Goal: Task Accomplishment & Management: Manage account settings

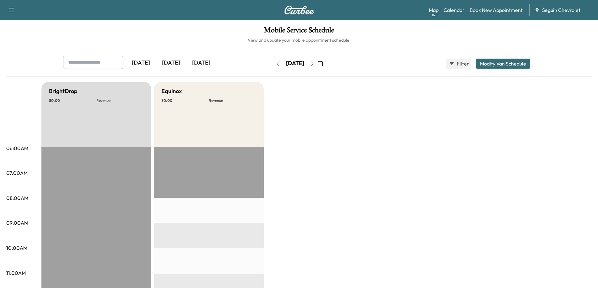
click at [197, 62] on div "[DATE]" at bounding box center [201, 63] width 30 height 14
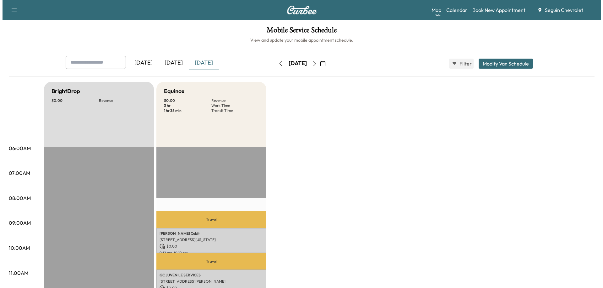
scroll to position [126, 0]
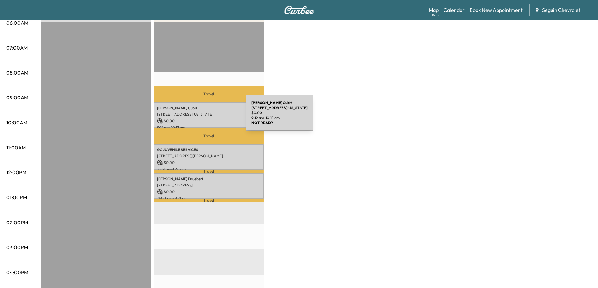
click at [199, 116] on div "[PERSON_NAME] [STREET_ADDRESS][US_STATE] $ 0.00 9:12 am - 10:12 am" at bounding box center [209, 115] width 110 height 25
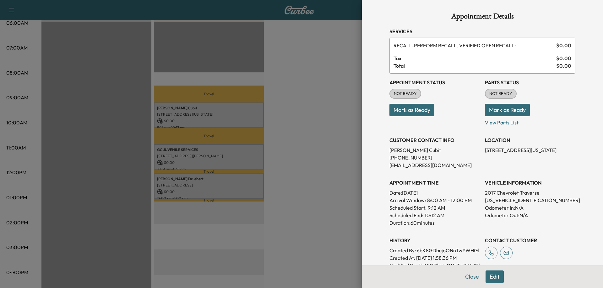
scroll to position [31, 0]
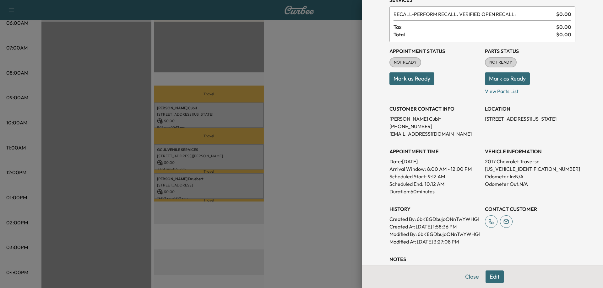
click at [313, 145] on div at bounding box center [301, 144] width 603 height 288
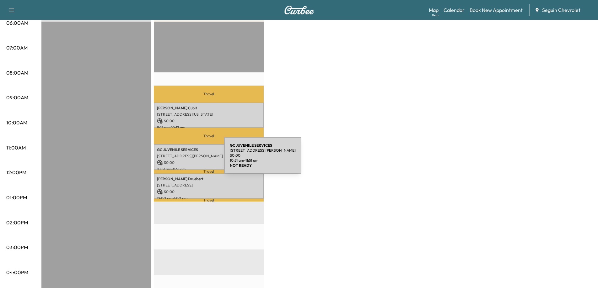
click at [179, 160] on p "$ 0.00" at bounding box center [209, 163] width 104 height 6
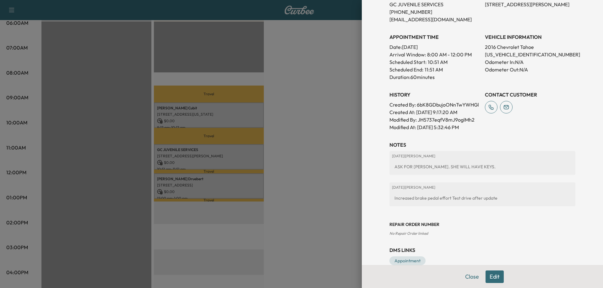
scroll to position [157, 0]
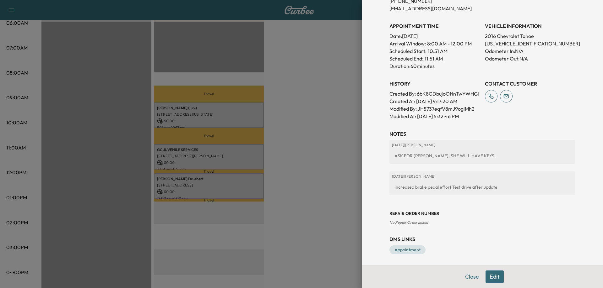
click at [321, 181] on div at bounding box center [301, 144] width 603 height 288
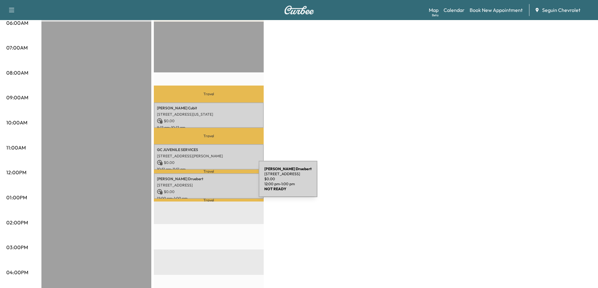
click at [211, 184] on p "[STREET_ADDRESS]" at bounding box center [209, 185] width 104 height 5
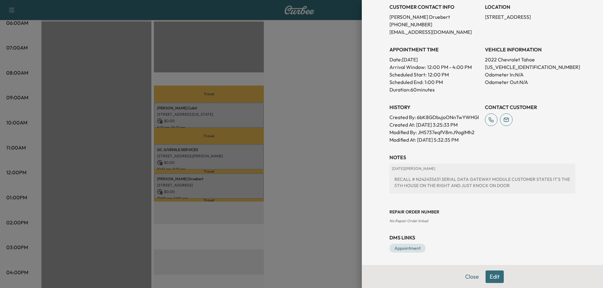
scroll to position [141, 0]
click at [534, 147] on div "Appointment Details Services RECALL - Recall $ 0.00 Tax $ 0.00 Total $ 0.00 App…" at bounding box center [482, 66] width 201 height 399
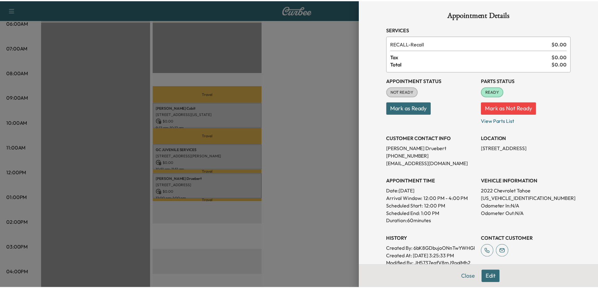
scroll to position [0, 0]
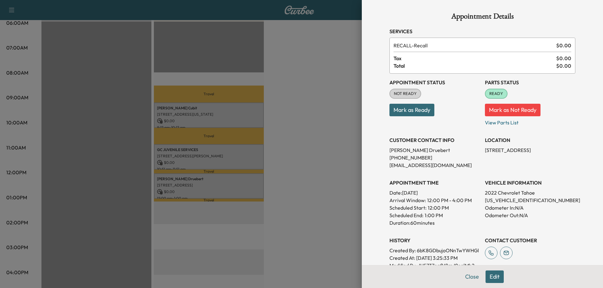
click at [333, 100] on div at bounding box center [301, 144] width 603 height 288
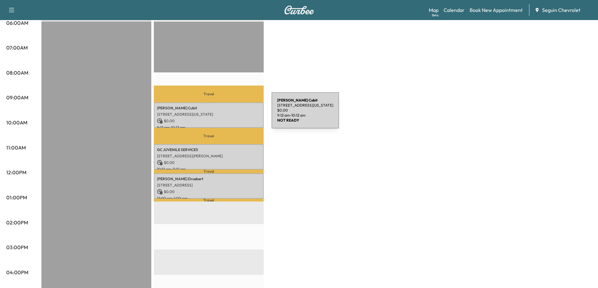
click at [224, 114] on p "[STREET_ADDRESS][US_STATE]" at bounding box center [209, 114] width 104 height 5
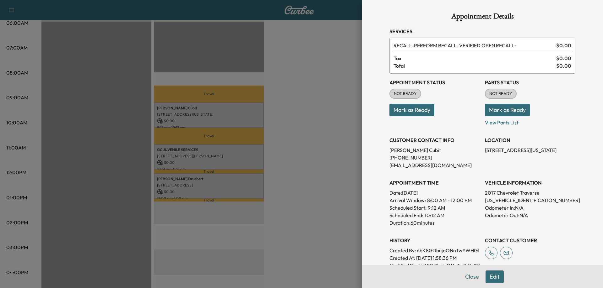
click at [504, 110] on button "Mark as Ready" at bounding box center [507, 110] width 45 height 13
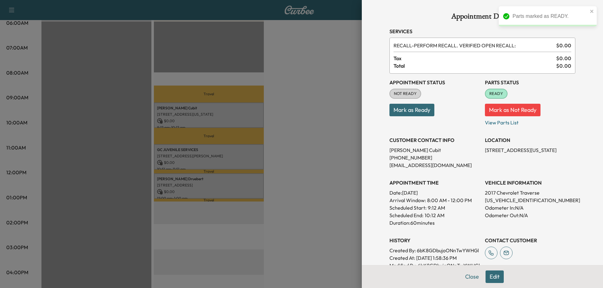
click at [222, 156] on div at bounding box center [301, 144] width 603 height 288
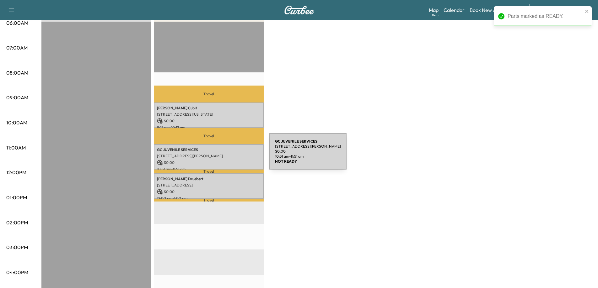
click at [222, 155] on p "[STREET_ADDRESS][PERSON_NAME]" at bounding box center [209, 156] width 104 height 5
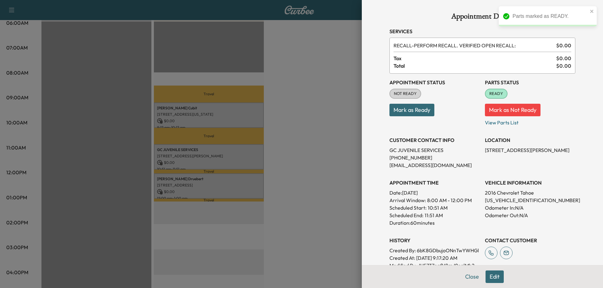
click at [204, 177] on div at bounding box center [301, 144] width 603 height 288
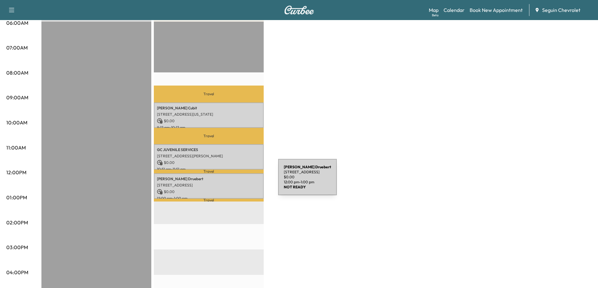
click at [231, 183] on p "[STREET_ADDRESS]" at bounding box center [209, 185] width 104 height 5
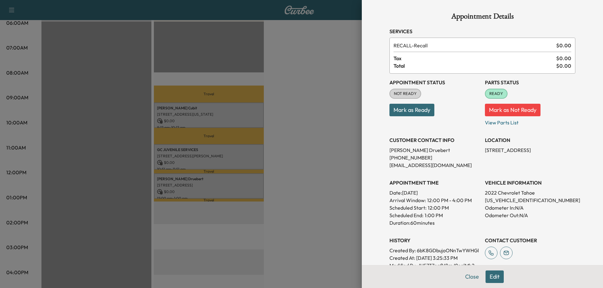
click at [313, 154] on div at bounding box center [301, 144] width 603 height 288
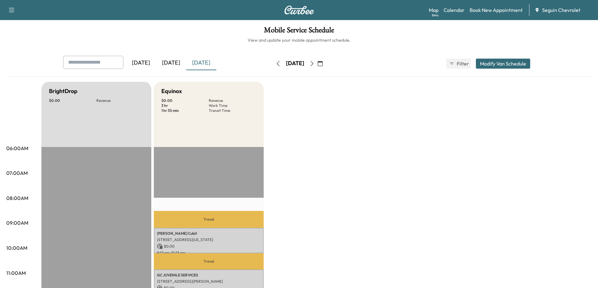
click at [315, 64] on icon "button" at bounding box center [312, 63] width 5 height 5
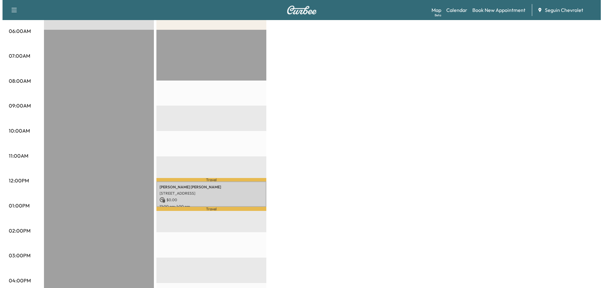
scroll to position [126, 0]
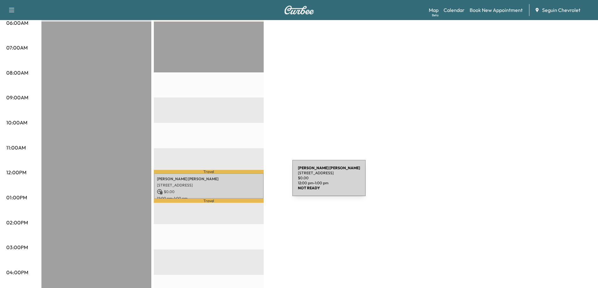
click at [245, 183] on p "[STREET_ADDRESS]" at bounding box center [209, 185] width 104 height 5
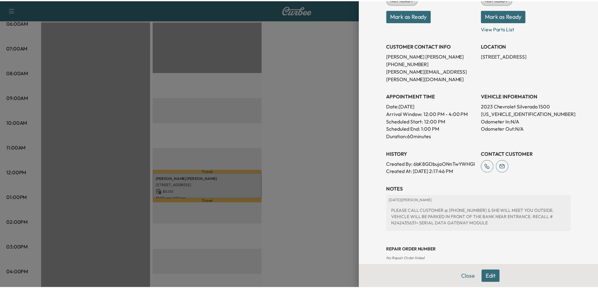
scroll to position [0, 0]
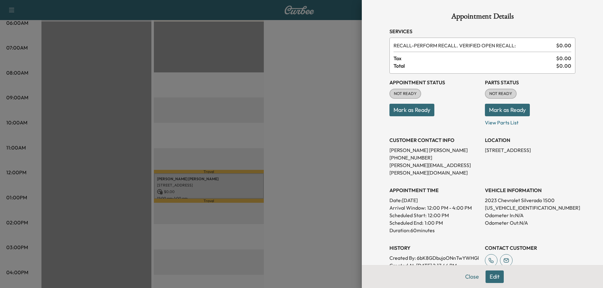
click at [503, 114] on button "Mark as Ready" at bounding box center [507, 110] width 45 height 13
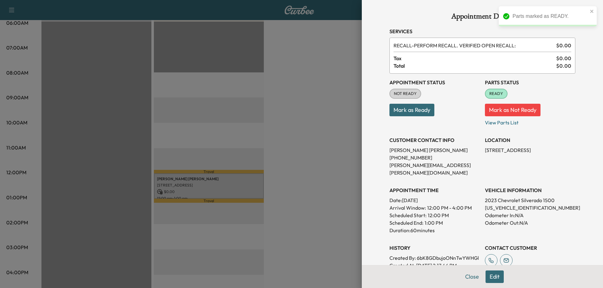
click at [312, 149] on div at bounding box center [301, 144] width 603 height 288
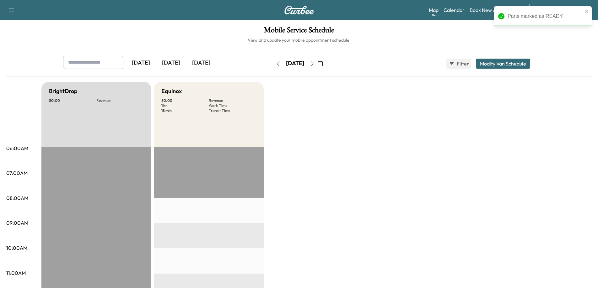
click at [315, 64] on icon "button" at bounding box center [312, 63] width 5 height 5
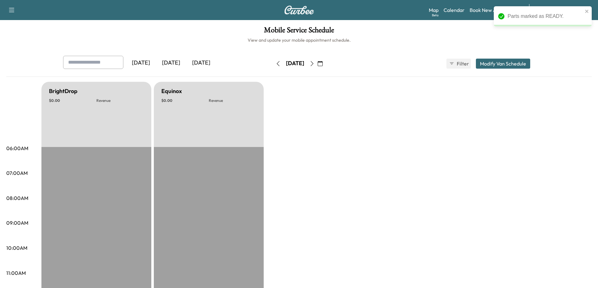
click at [315, 63] on icon "button" at bounding box center [312, 63] width 5 height 5
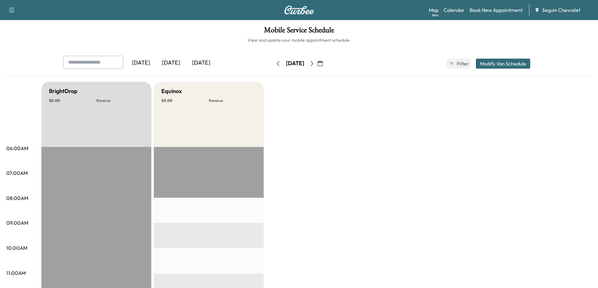
click at [315, 63] on icon "button" at bounding box center [312, 63] width 5 height 5
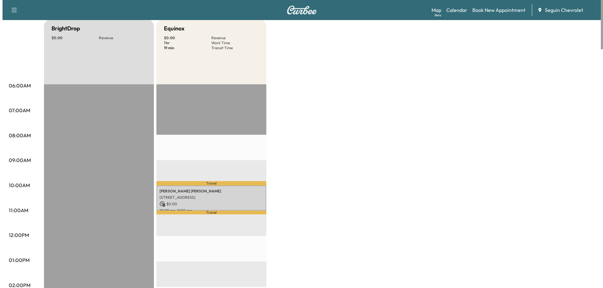
scroll to position [94, 0]
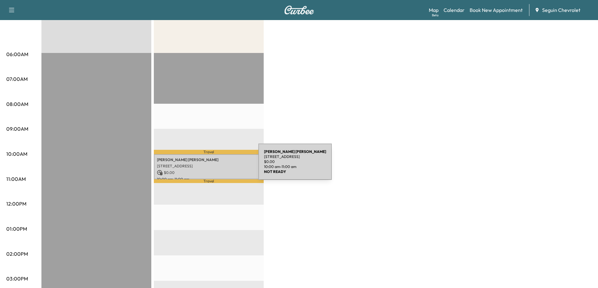
click at [211, 166] on p "[STREET_ADDRESS]" at bounding box center [209, 166] width 104 height 5
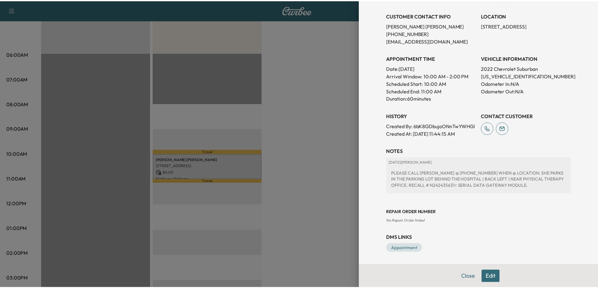
scroll to position [0, 0]
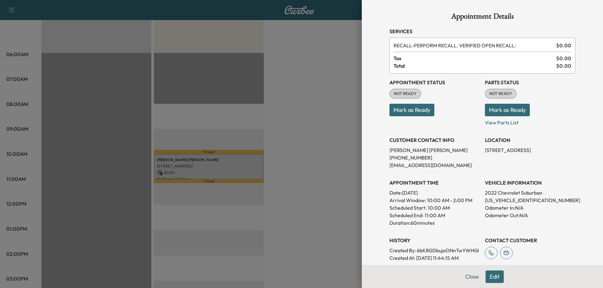
click at [324, 69] on div at bounding box center [301, 144] width 603 height 288
